Goal: Check status

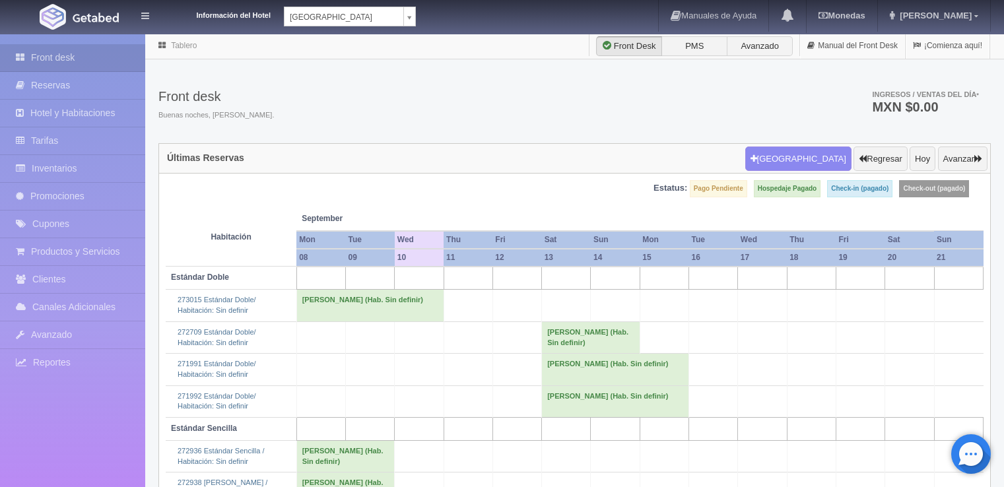
scroll to position [123, 0]
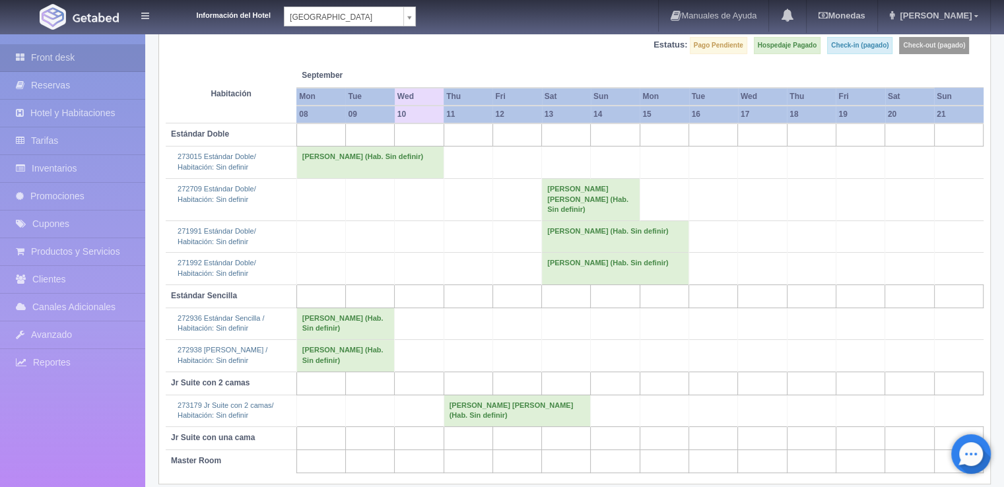
scroll to position [154, 0]
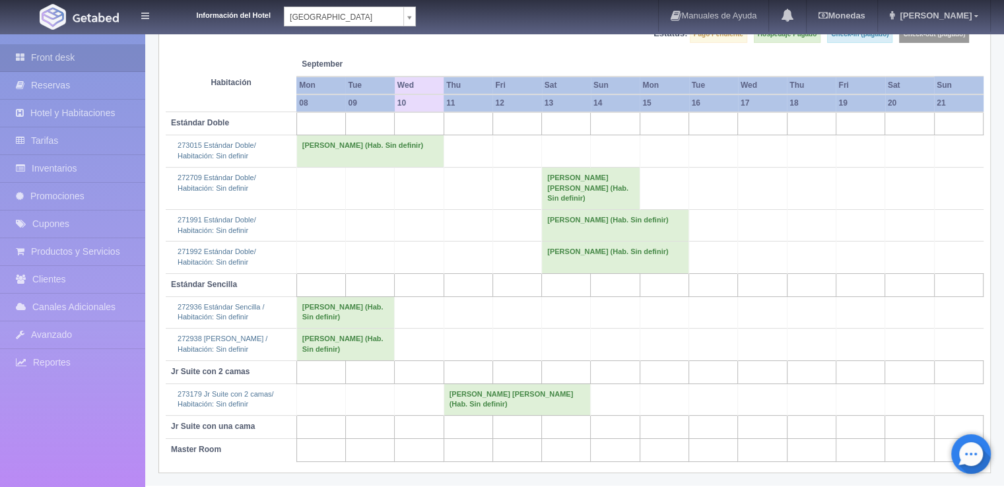
click at [486, 394] on td "Carlos Eduardo Alfaro Tamez (Hab. Sin definir)" at bounding box center [516, 399] width 147 height 32
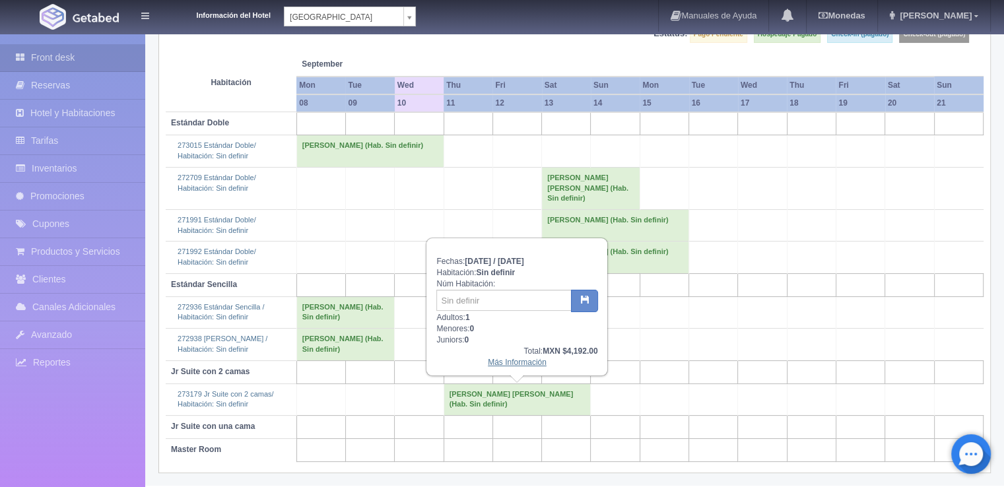
click at [525, 363] on link "Más Información" at bounding box center [517, 362] width 59 height 9
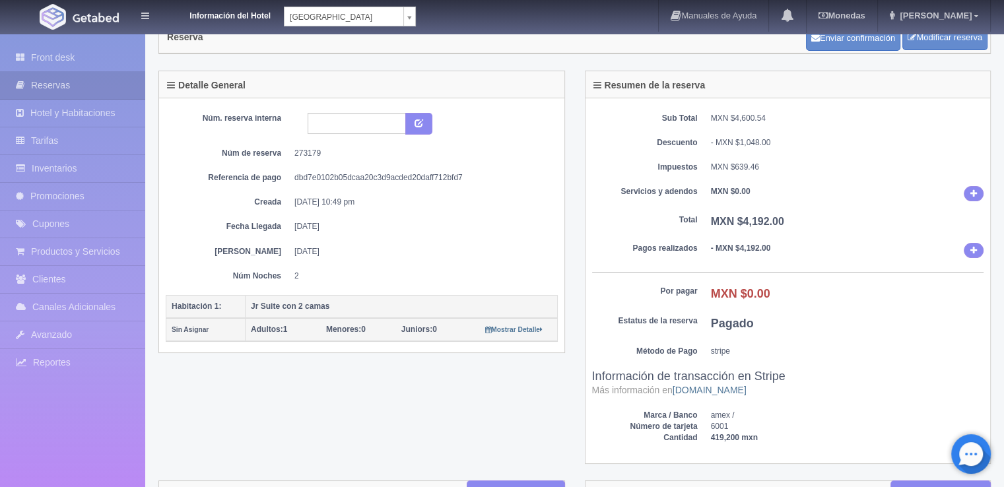
scroll to position [66, 0]
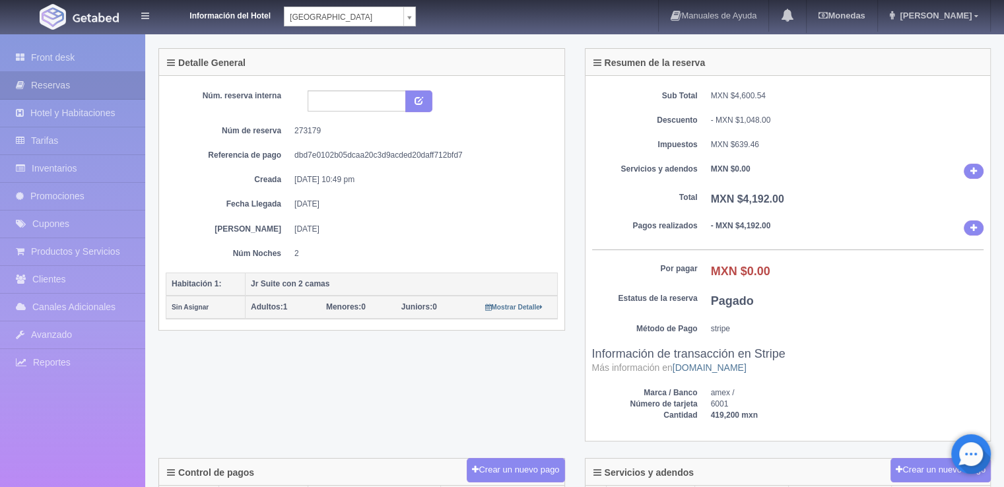
drag, startPoint x: 288, startPoint y: 201, endPoint x: 330, endPoint y: 230, distance: 51.2
click at [335, 230] on div "Núm. reserva interna Núm de reserva 273179 Referencia de pago dbd7e0102b05dcaa2…" at bounding box center [362, 174] width 392 height 169
click at [324, 226] on dd "[DATE]" at bounding box center [420, 229] width 253 height 11
drag, startPoint x: 296, startPoint y: 177, endPoint x: 333, endPoint y: 230, distance: 64.4
click at [333, 230] on div "Núm. reserva interna Núm de reserva 273179 Referencia de pago dbd7e0102b05dcaa2…" at bounding box center [362, 174] width 392 height 169
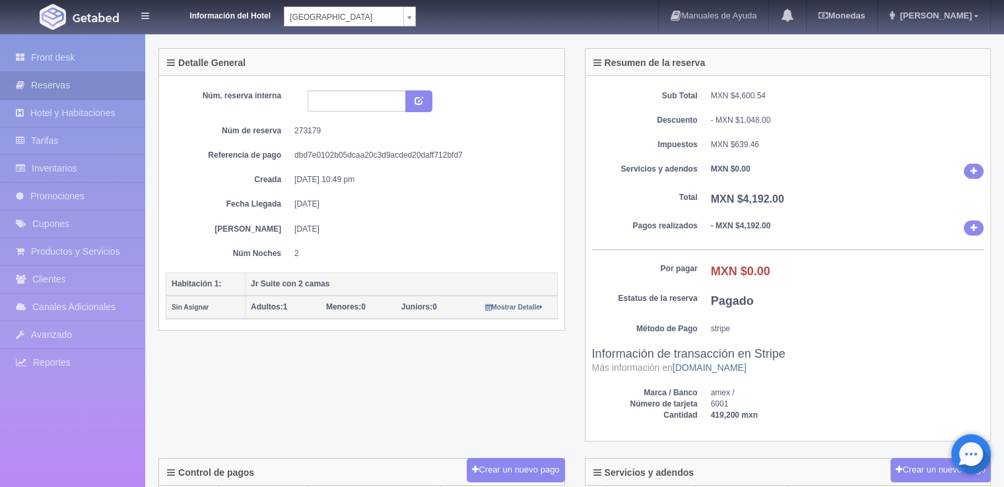
click at [319, 226] on dd "13-09-2025" at bounding box center [420, 229] width 253 height 11
drag, startPoint x: 294, startPoint y: 200, endPoint x: 333, endPoint y: 228, distance: 47.8
click at [333, 228] on div "Núm. reserva interna Núm de reserva 273179 Referencia de pago dbd7e0102b05dcaa2…" at bounding box center [362, 174] width 392 height 169
click at [333, 228] on dd "13-09-2025" at bounding box center [420, 229] width 253 height 11
drag, startPoint x: 295, startPoint y: 201, endPoint x: 327, endPoint y: 225, distance: 40.1
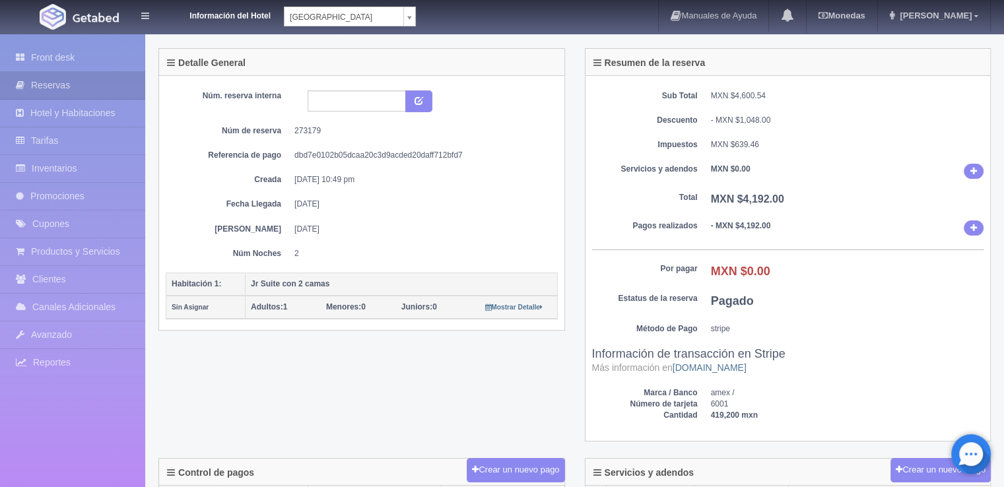
click at [328, 224] on div "Núm. reserva interna Núm de reserva 273179 Referencia de pago dbd7e0102b05dcaa2…" at bounding box center [362, 174] width 392 height 169
click at [327, 225] on dd "13-09-2025" at bounding box center [420, 229] width 253 height 11
